Goal: Task Accomplishment & Management: Use online tool/utility

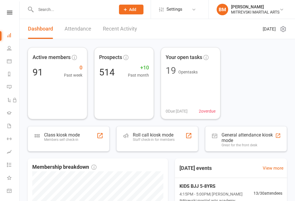
click at [244, 136] on div "General attendance kiosk mode" at bounding box center [248, 137] width 54 height 11
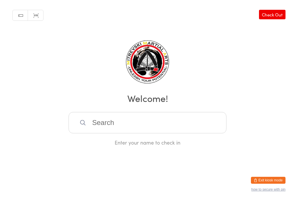
click at [37, 13] on link "Scanner input" at bounding box center [35, 15] width 15 height 11
type input "0048"
type input "0290"
type input "0351"
type input "0036"
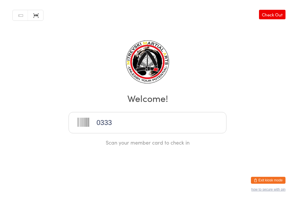
type input "0333"
type input "0109"
type input "0347"
type input "0280"
